Goal: Transaction & Acquisition: Purchase product/service

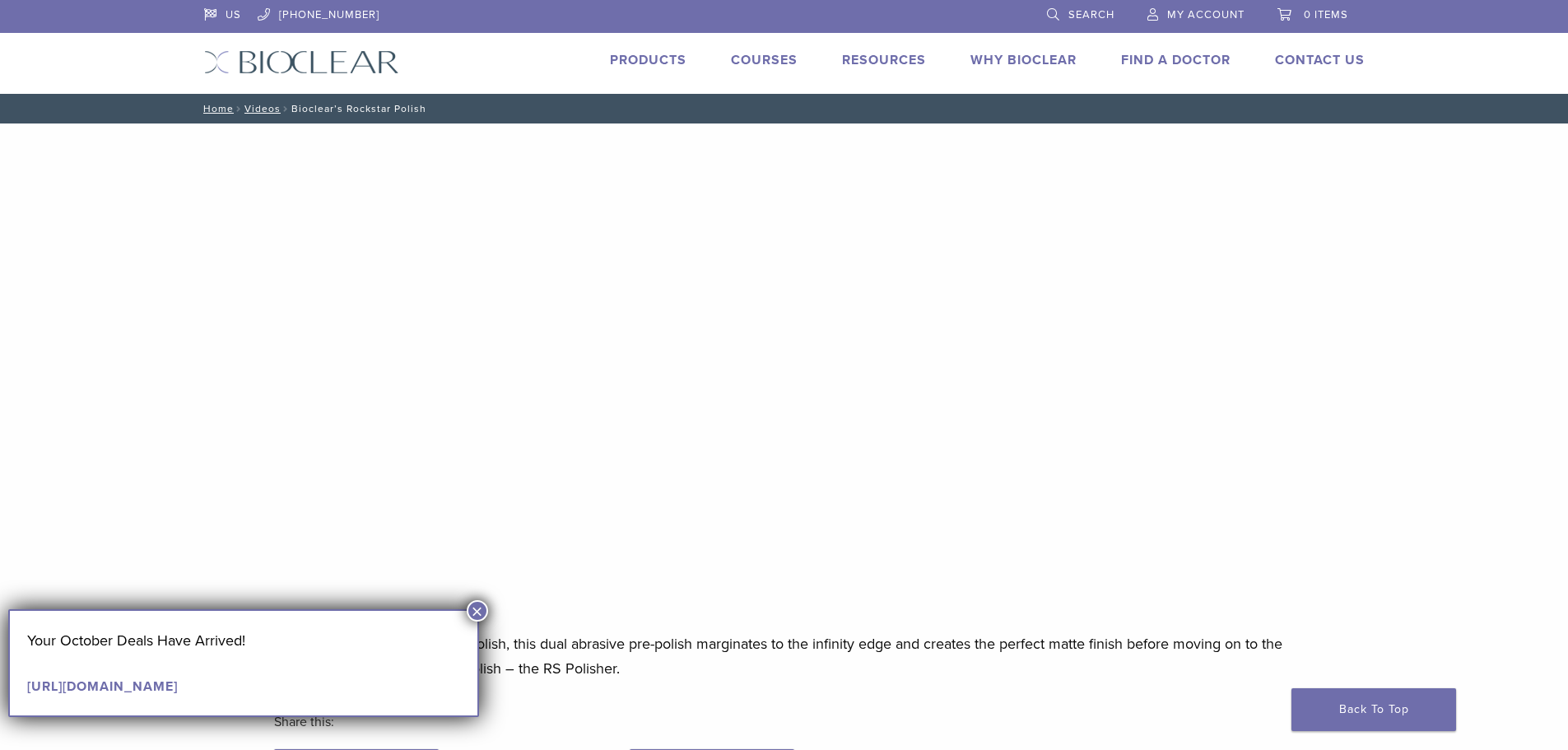
click at [644, 56] on link "Products" at bounding box center [648, 60] width 77 height 16
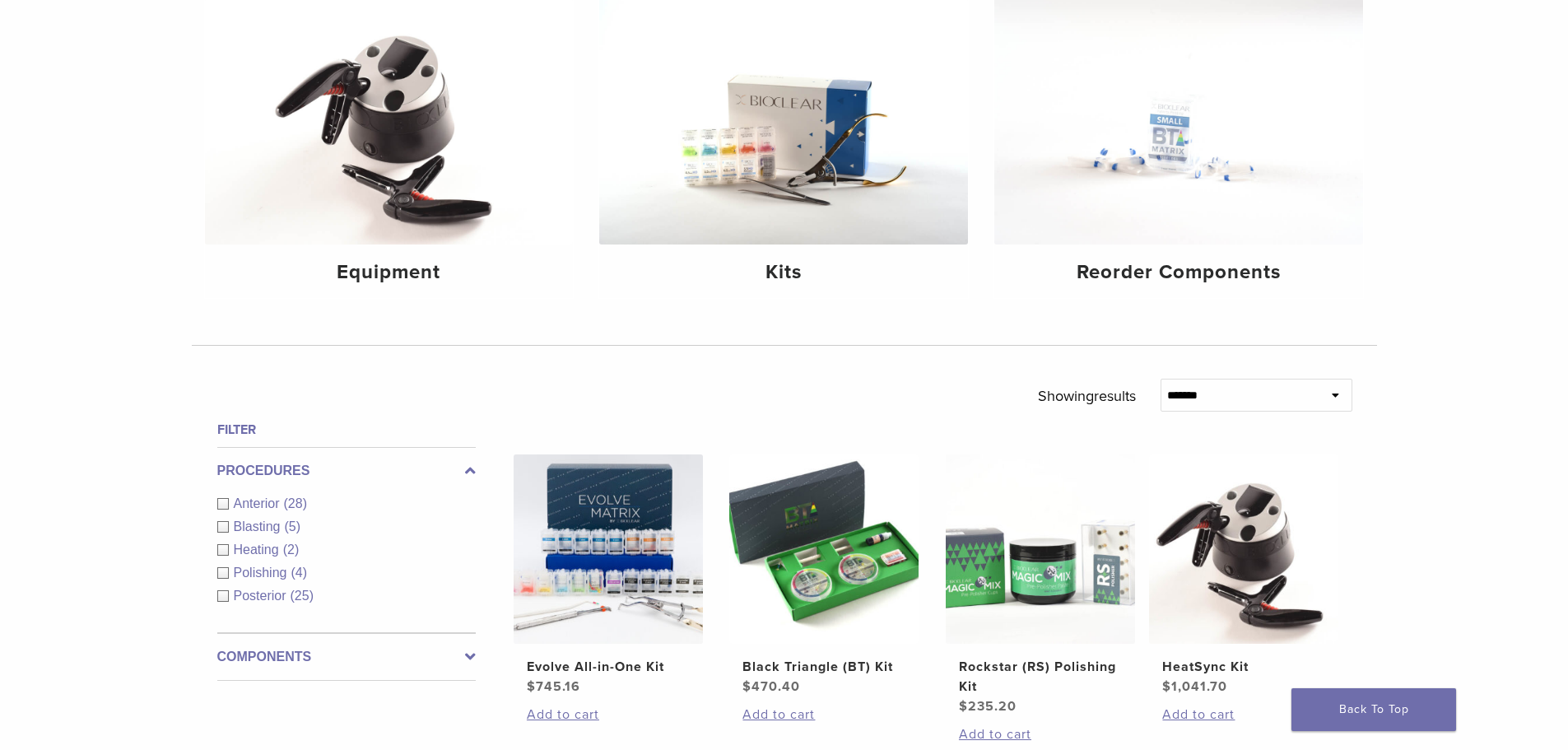
scroll to position [494, 0]
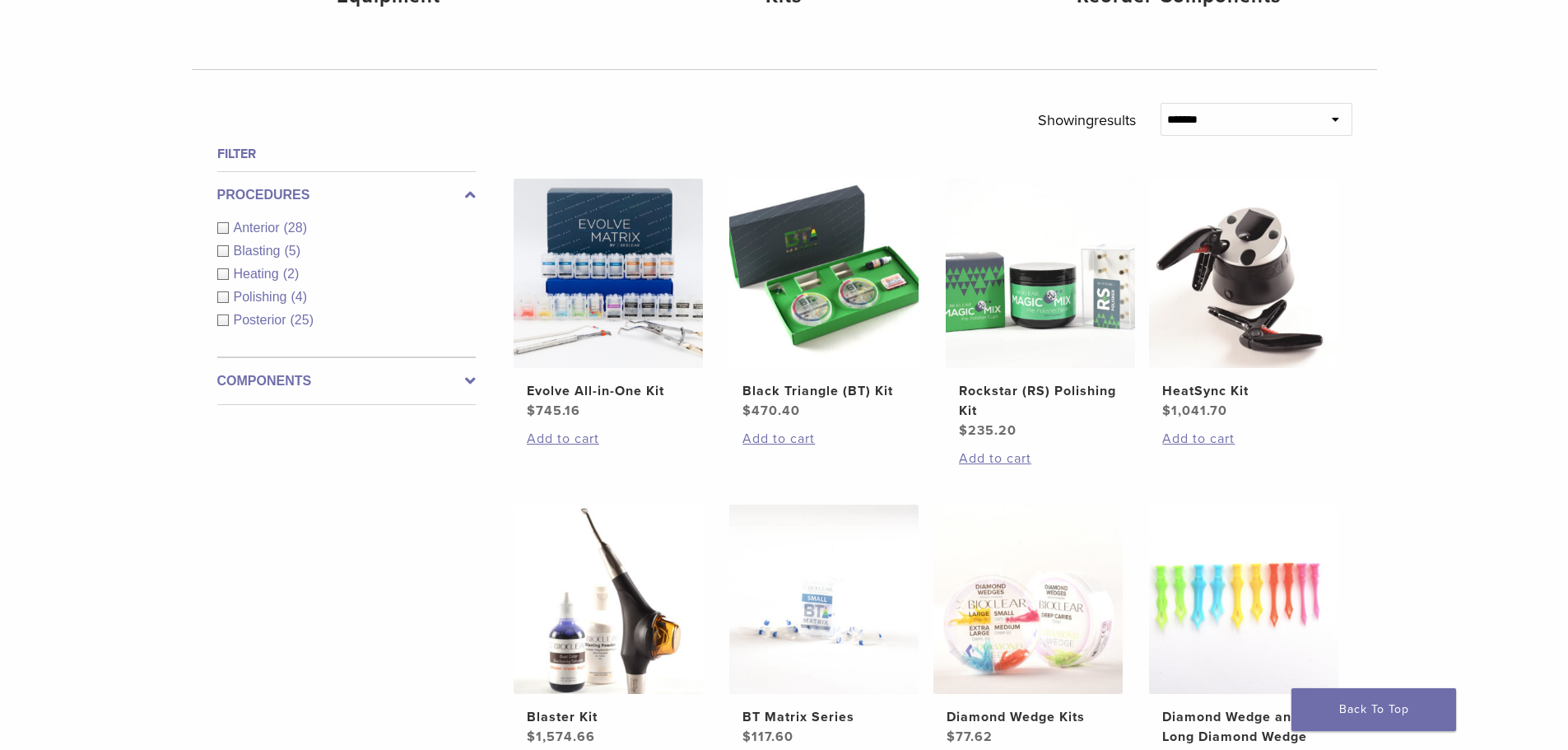
click at [223, 299] on div "Polishing (4)" at bounding box center [346, 298] width 258 height 20
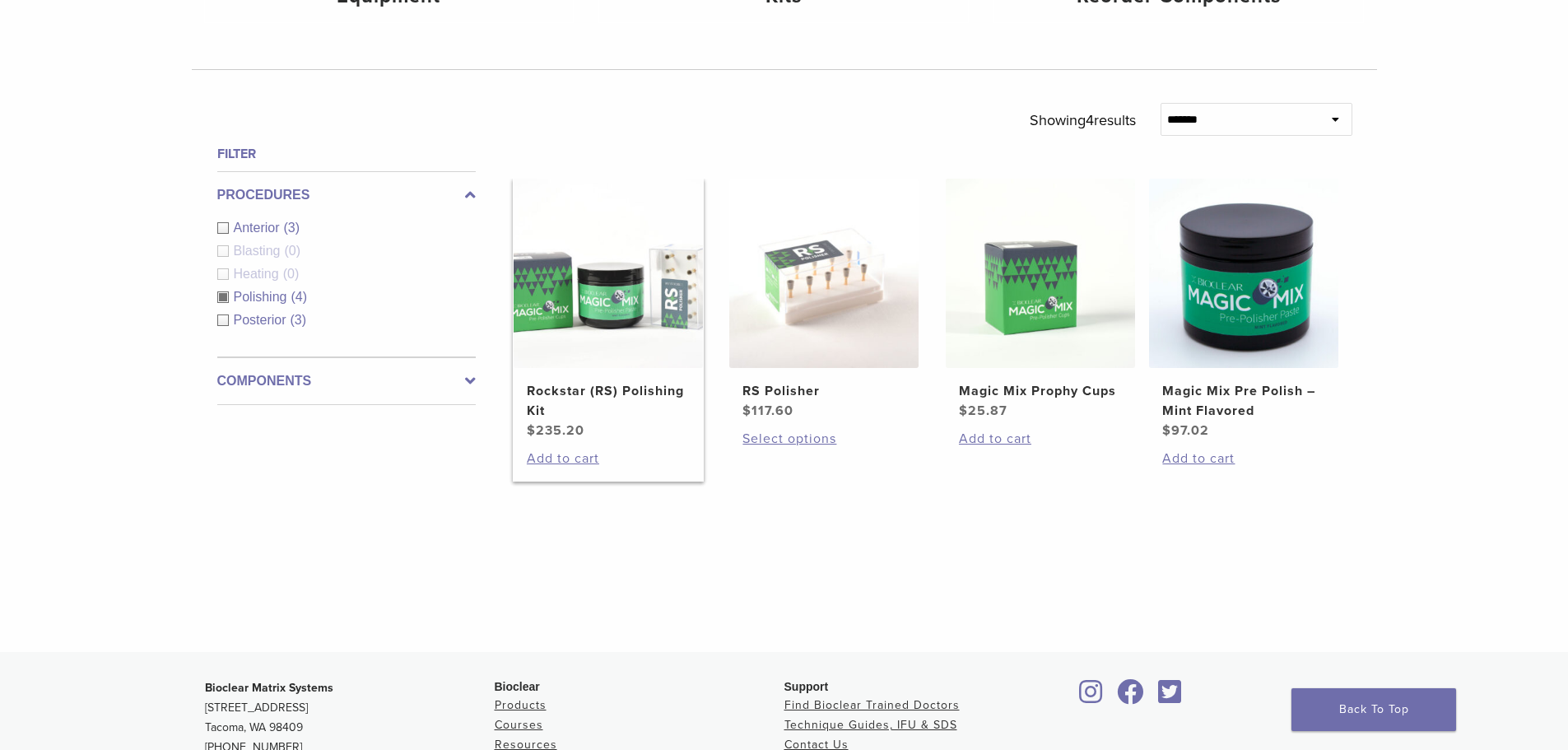
click at [577, 384] on h2 "Rockstar (RS) Polishing Kit" at bounding box center [607, 401] width 163 height 39
